Goal: Navigation & Orientation: Find specific page/section

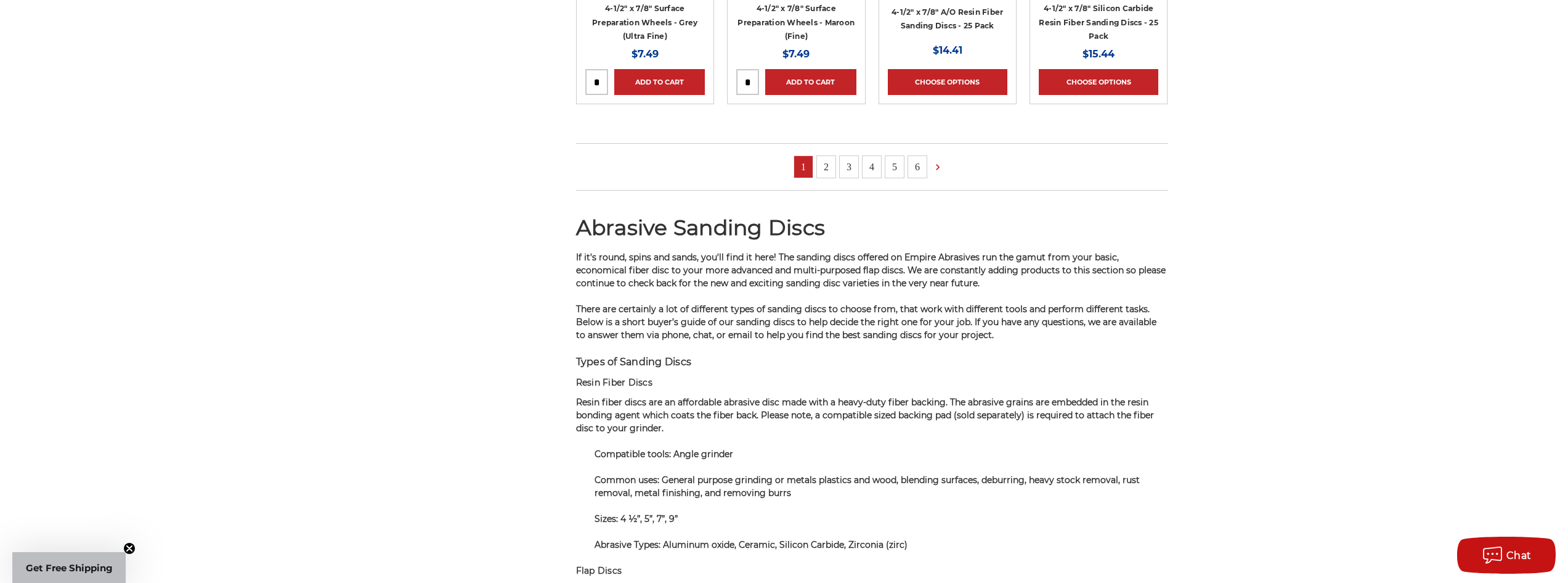
scroll to position [1233, 0]
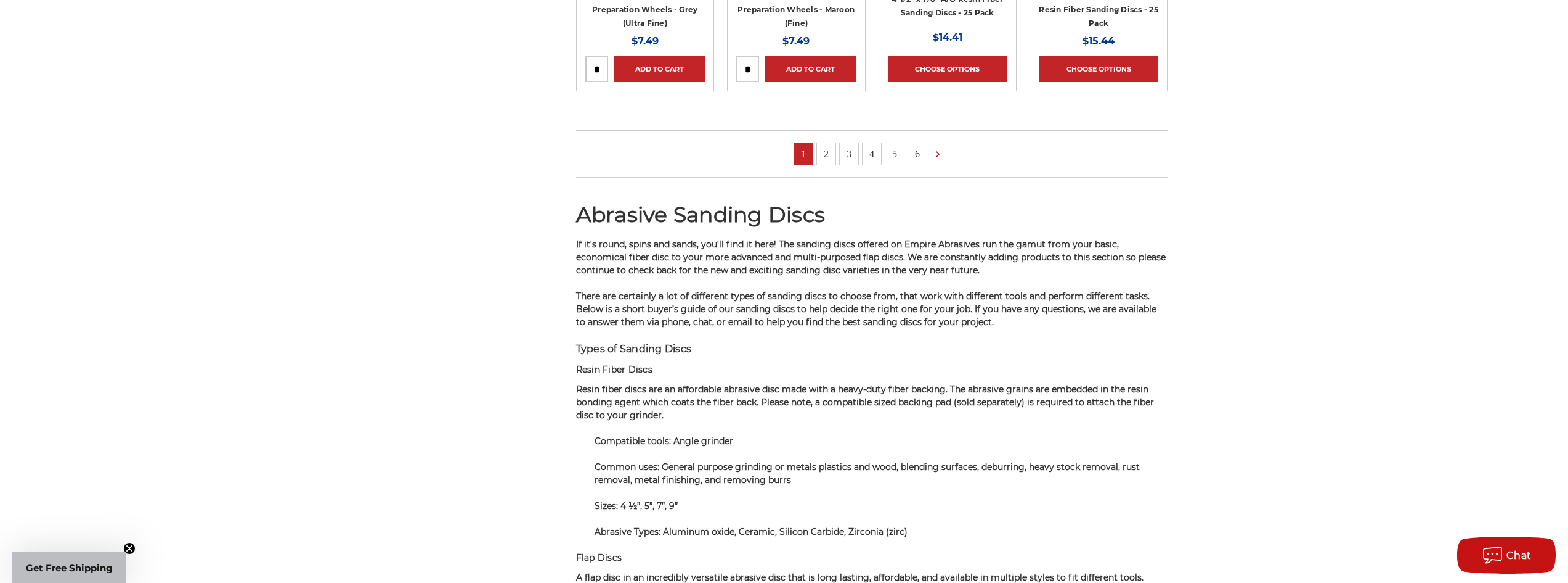
click at [920, 156] on link "6" at bounding box center [917, 154] width 19 height 22
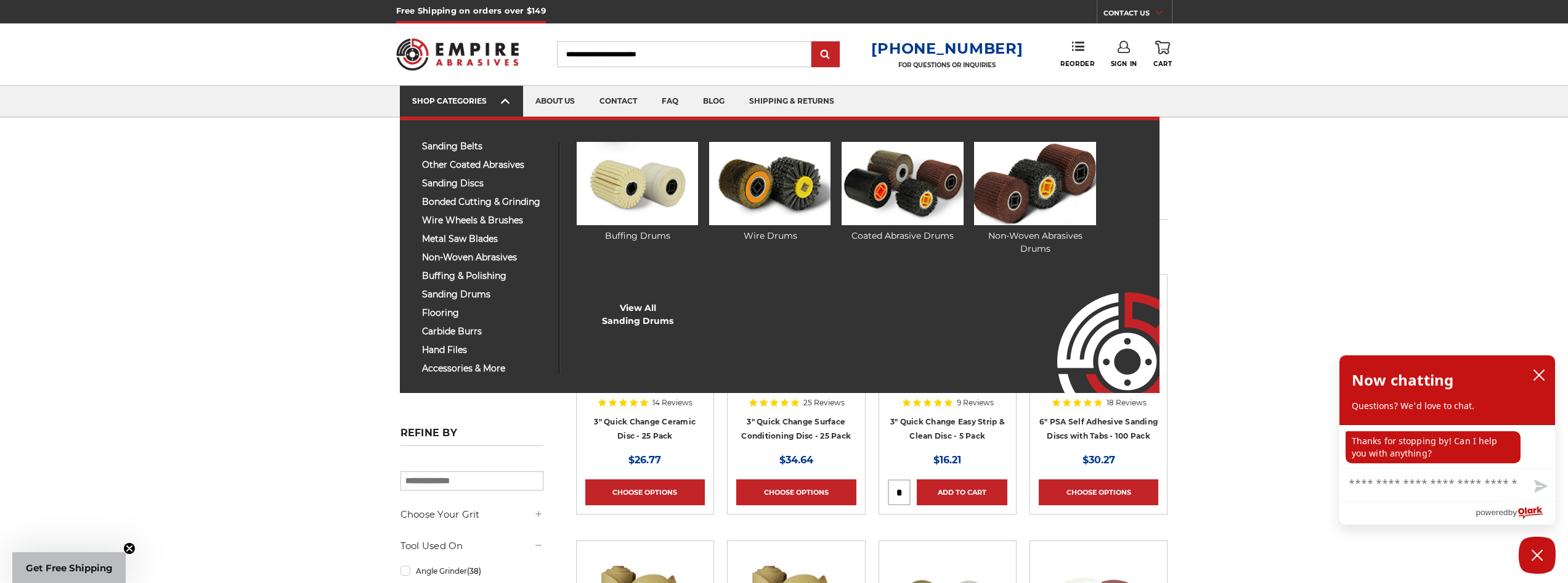
click at [423, 108] on link "SHOP CATEGORIES" at bounding box center [461, 101] width 123 height 32
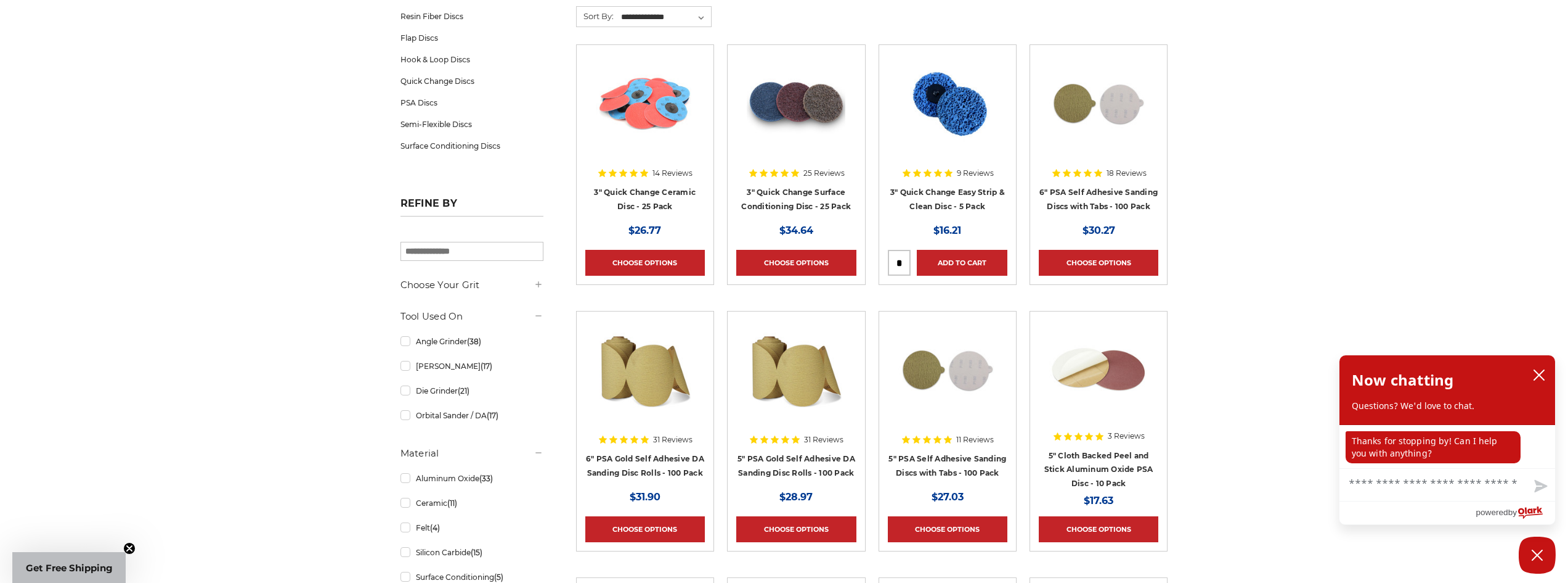
scroll to position [100, 0]
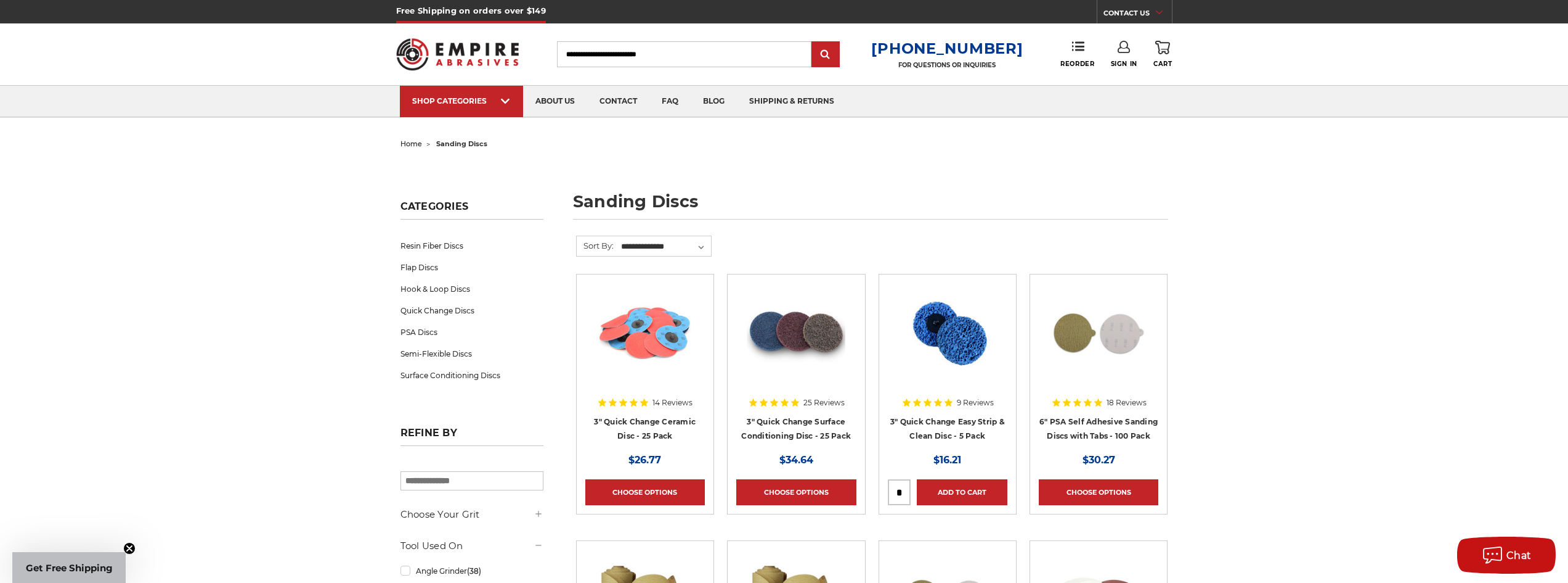
click at [415, 147] on span "home" at bounding box center [411, 143] width 22 height 9
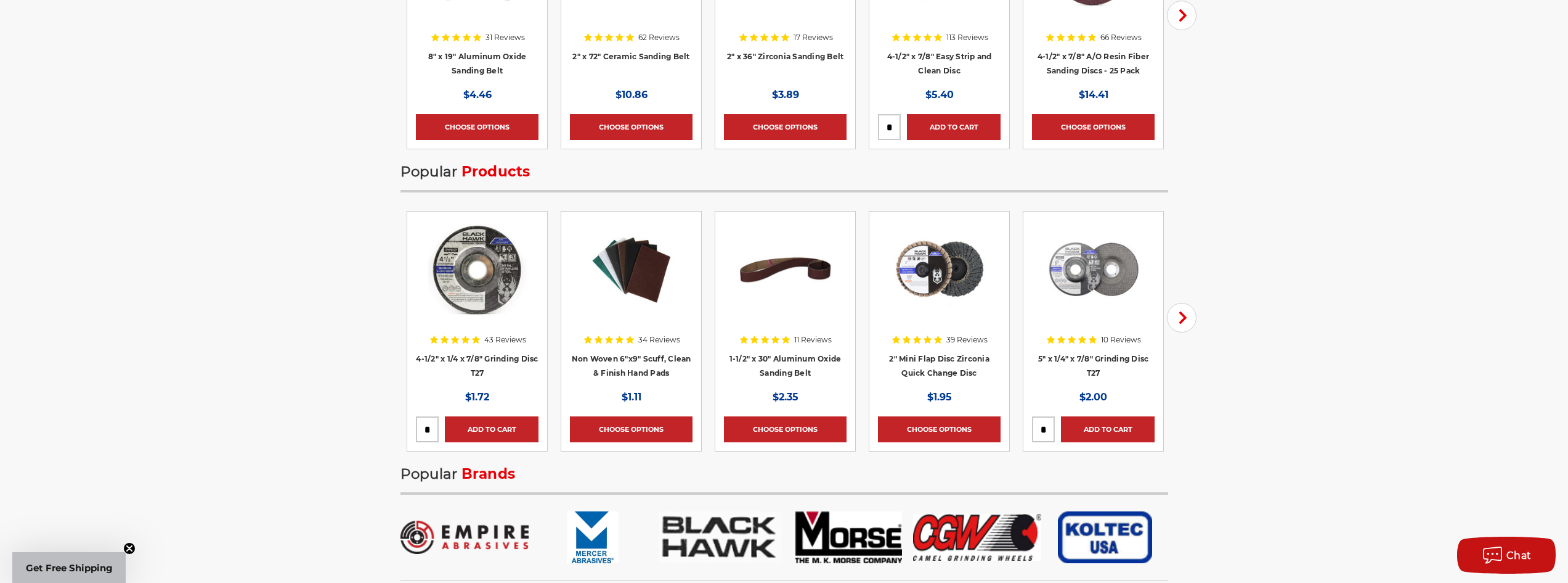
scroll to position [1789, 0]
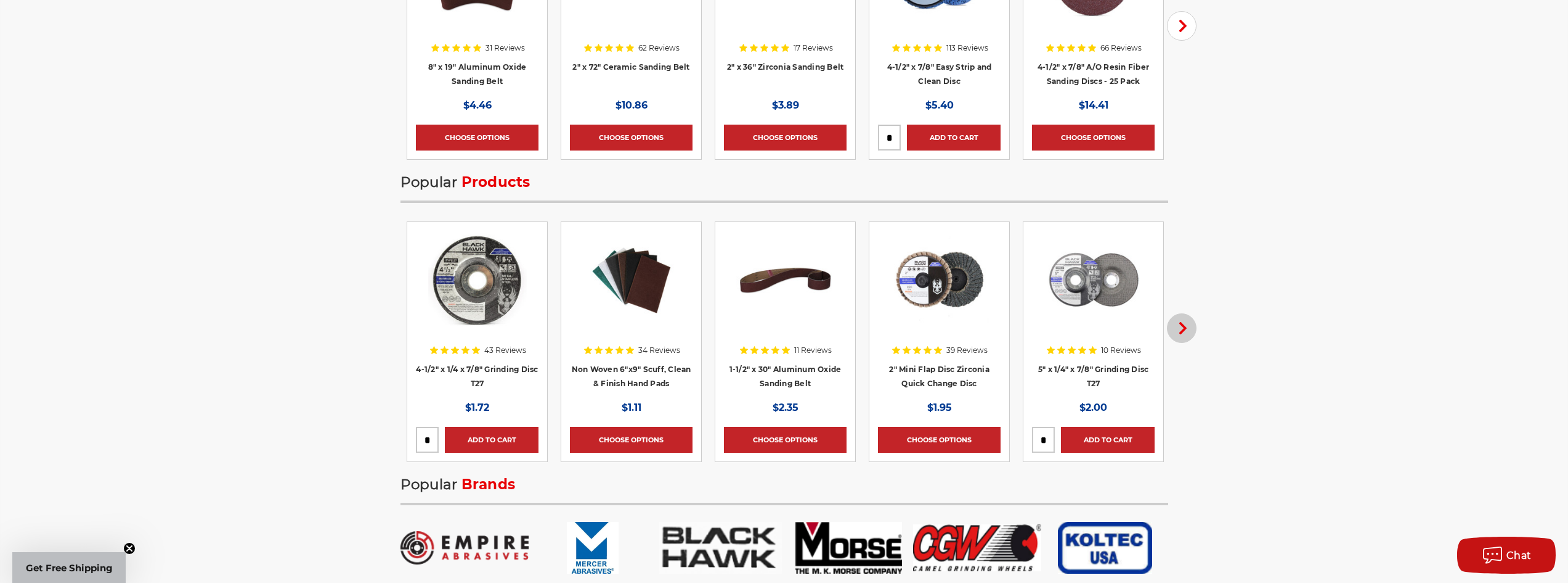
click at [1180, 325] on icon "button" at bounding box center [1183, 328] width 12 height 12
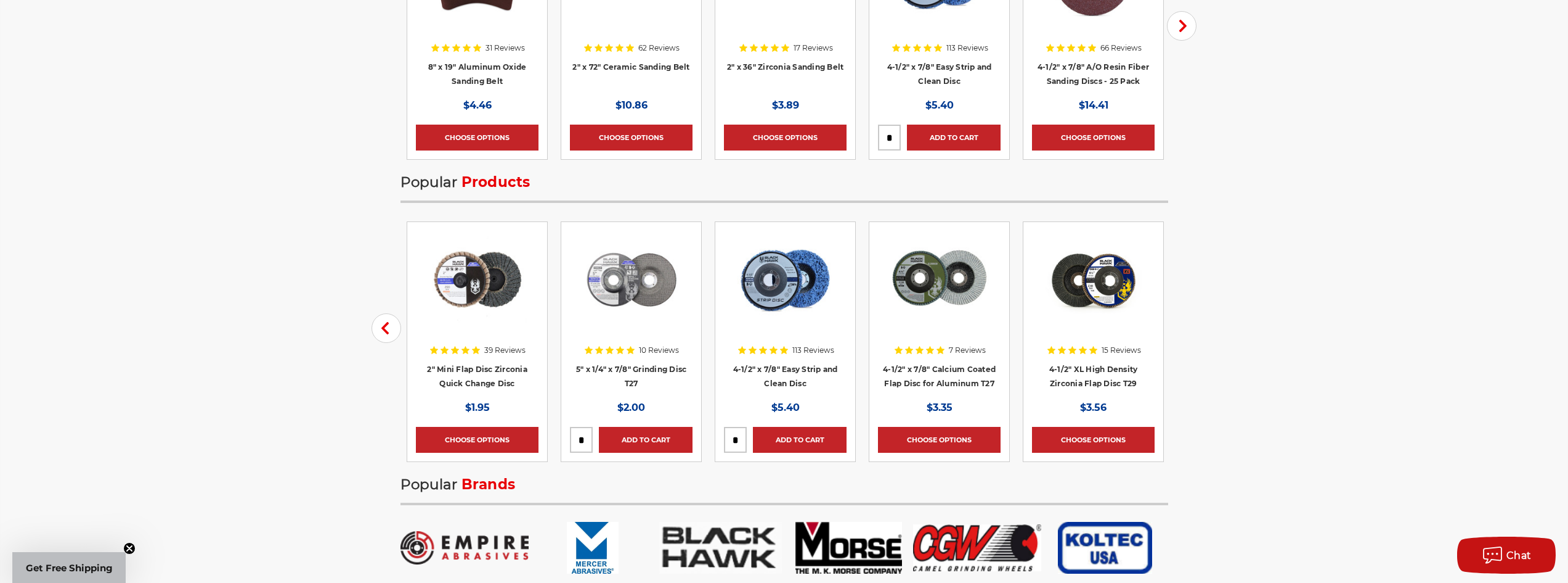
click at [1180, 325] on div "Featured Products Previous 31 Reviews 8" x 19" Aluminum Oxide Sanding Belt MSRP…" at bounding box center [784, 232] width 871 height 718
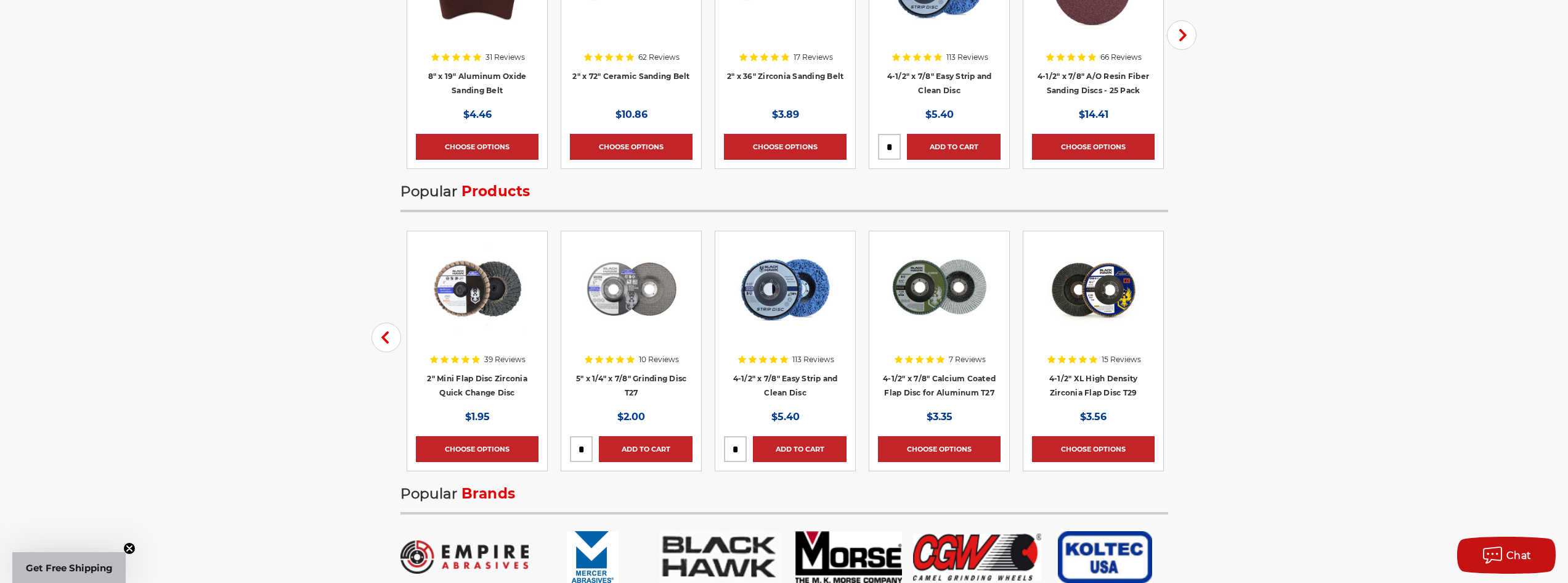
scroll to position [1542, 0]
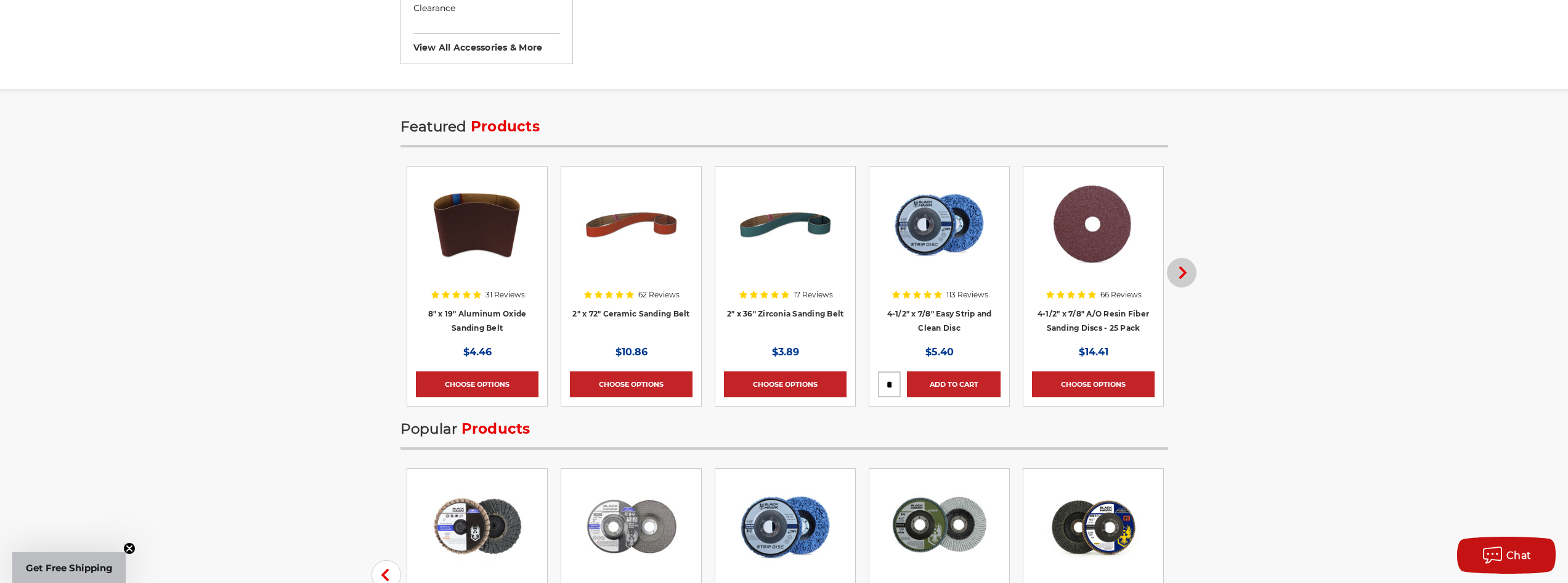
click at [1183, 274] on use "button" at bounding box center [1183, 272] width 7 height 12
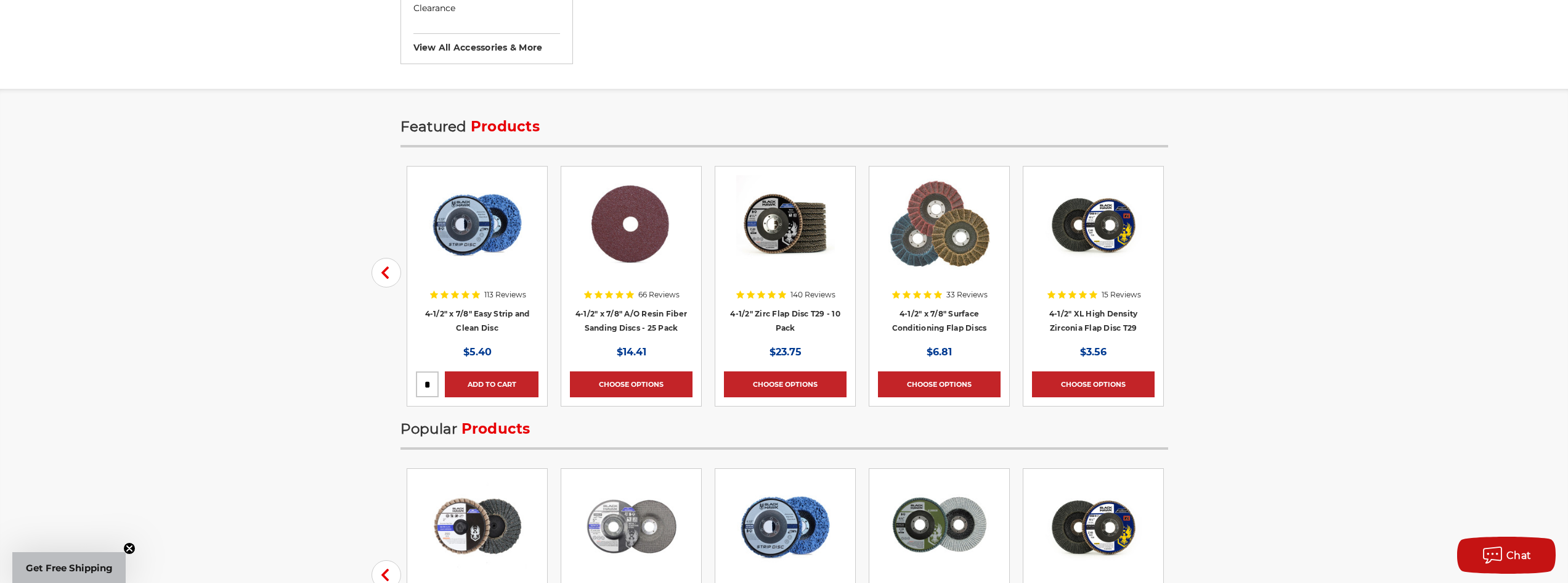
click at [1183, 274] on div "Featured Products Previous 31 Reviews 8" x 19" Aluminum Oxide Sanding Belt MSRP…" at bounding box center [784, 479] width 871 height 718
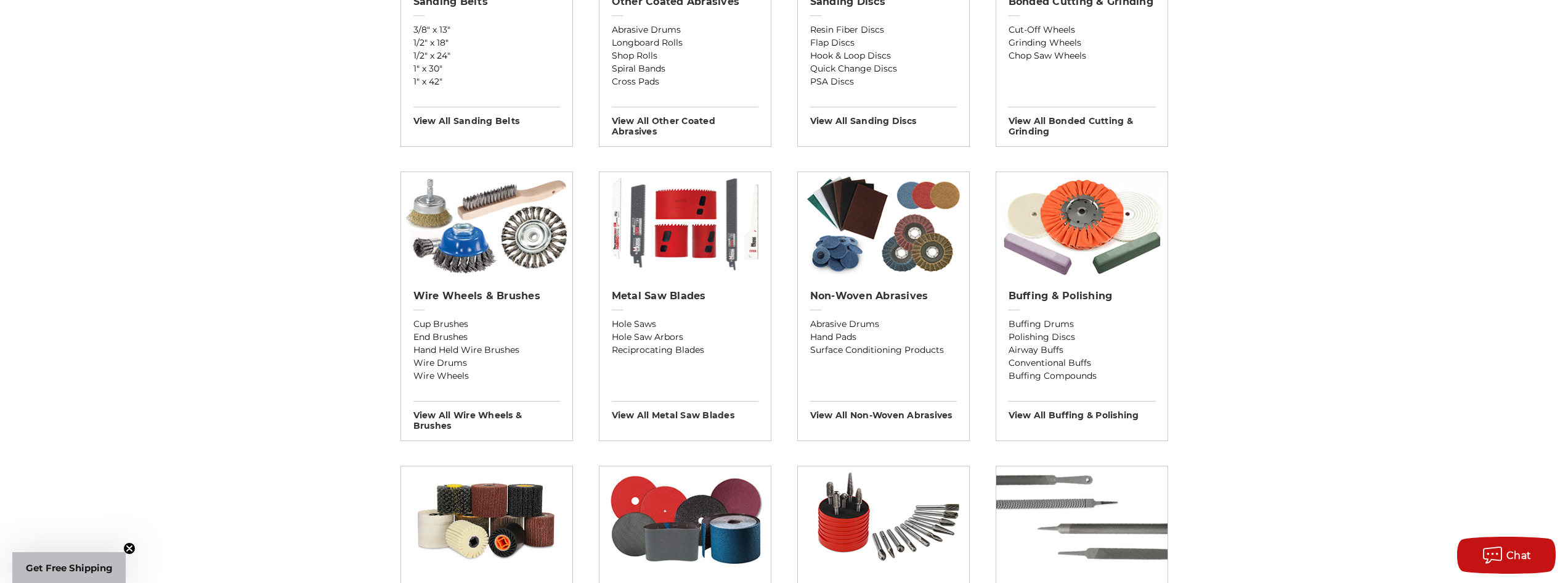
scroll to position [555, 0]
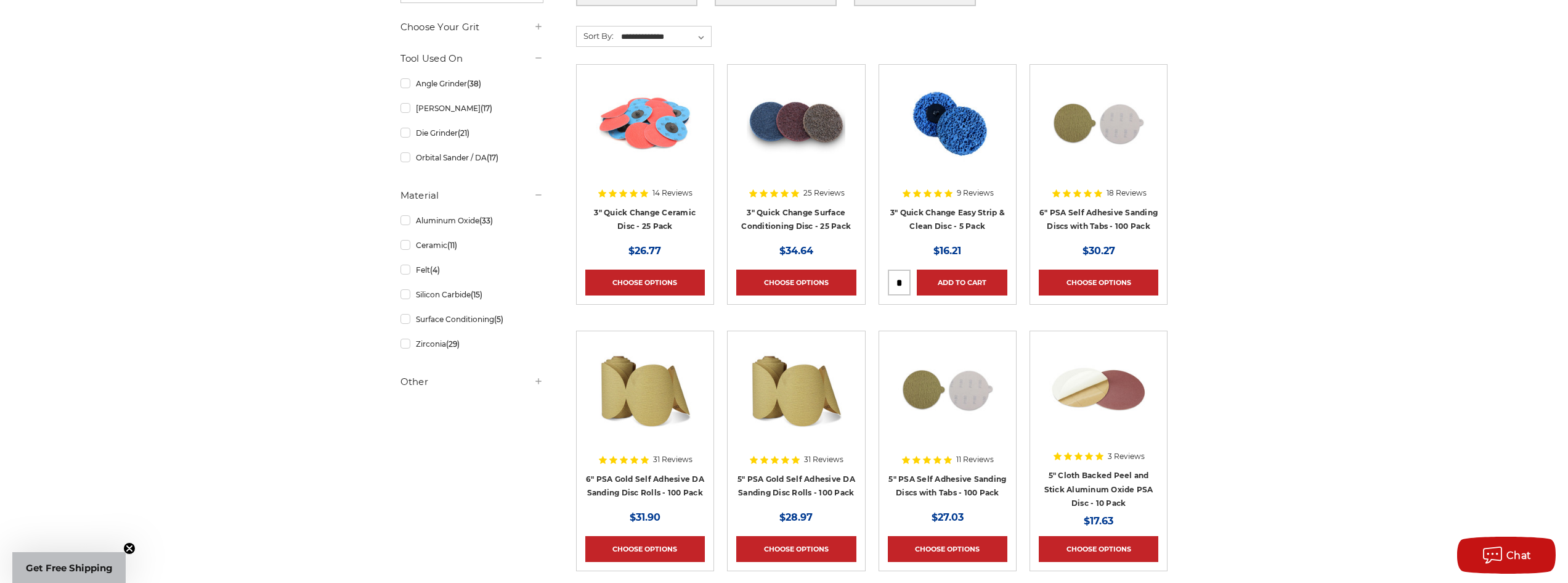
scroll to position [353, 0]
